Goal: Navigation & Orientation: Find specific page/section

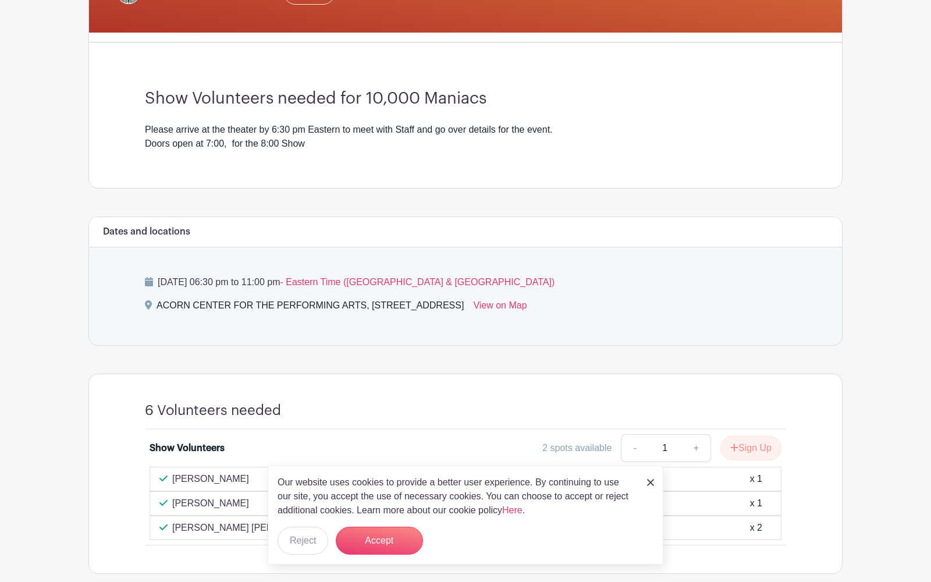
scroll to position [336, 0]
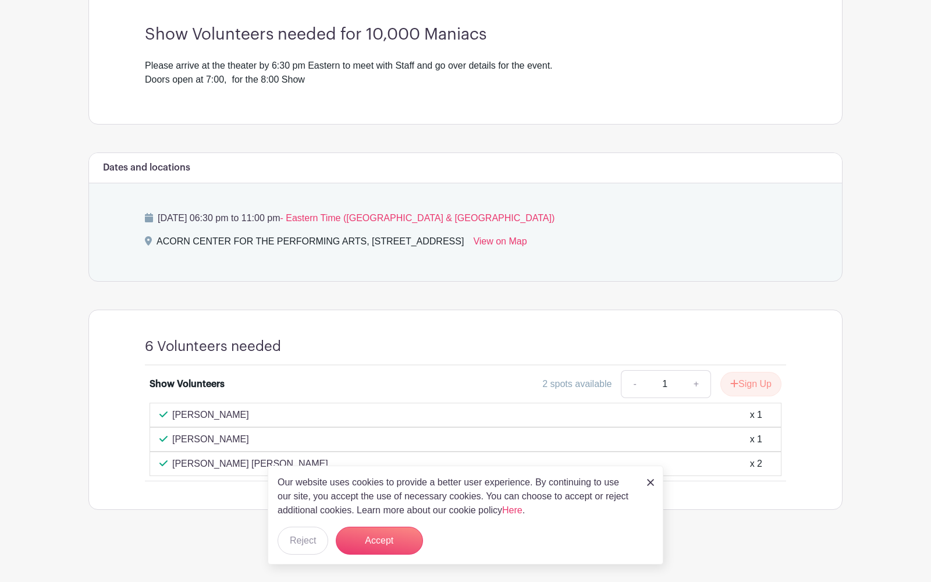
click at [648, 483] on img at bounding box center [650, 482] width 7 height 7
